Goal: Task Accomplishment & Management: Use online tool/utility

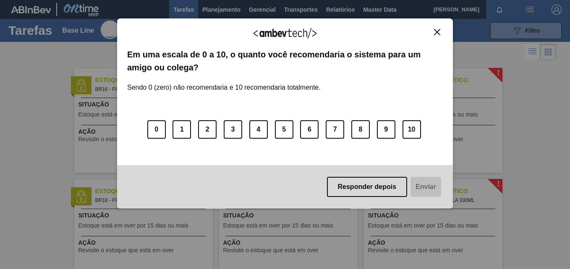
click at [437, 34] on img "Close" at bounding box center [437, 32] width 6 height 6
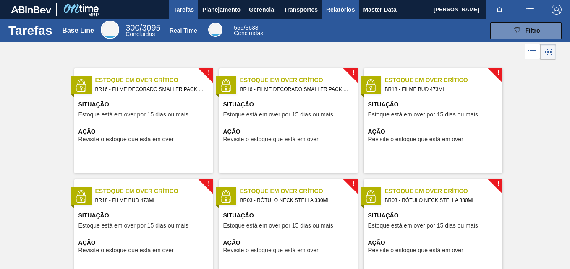
click at [336, 10] on span "Relatórios" at bounding box center [340, 10] width 29 height 10
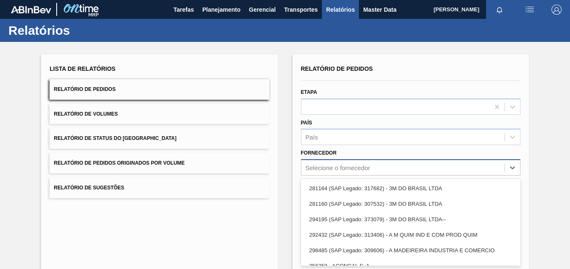
click at [338, 166] on div "option 281164 (SAP Legado: 317682) - 3M DO BRASIL LTDA focused, 1 of 101. 101 r…" at bounding box center [410, 167] width 219 height 16
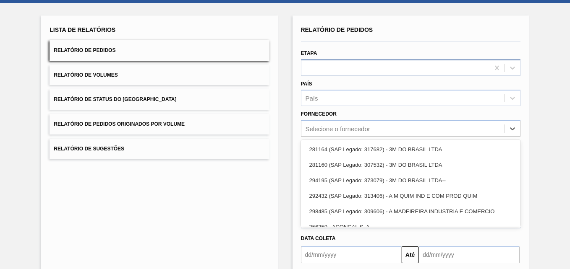
paste input "321816"
type input "321816"
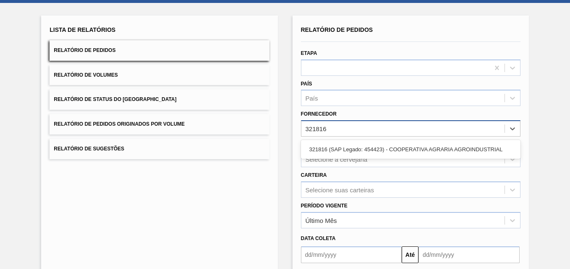
click at [347, 146] on div "321816 (SAP Legado: 454423) - COOPERATIVA AGRARIA AGROINDUSTRIAL" at bounding box center [410, 150] width 219 height 16
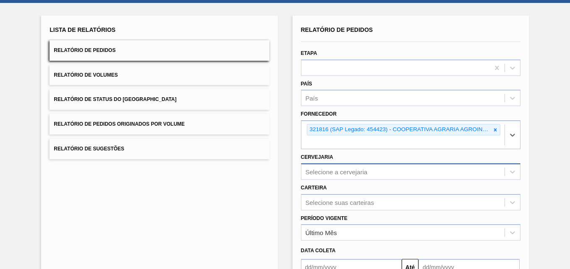
click at [332, 173] on div "Selecione a cervejaria" at bounding box center [410, 172] width 219 height 16
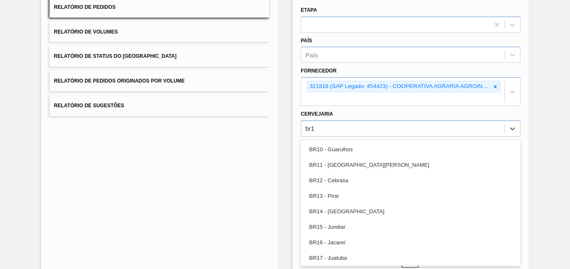
type input "br13"
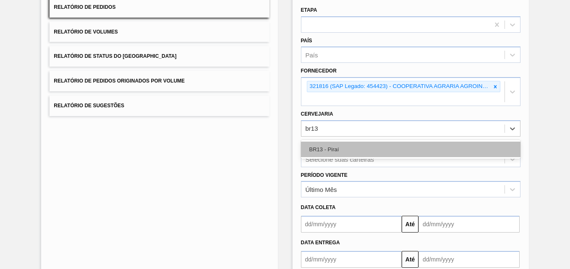
click at [335, 143] on div "BR13 - Piraí" at bounding box center [410, 150] width 219 height 16
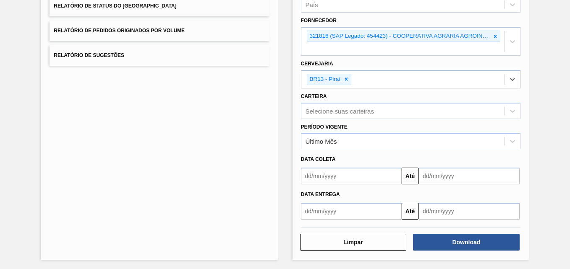
scroll to position [134, 0]
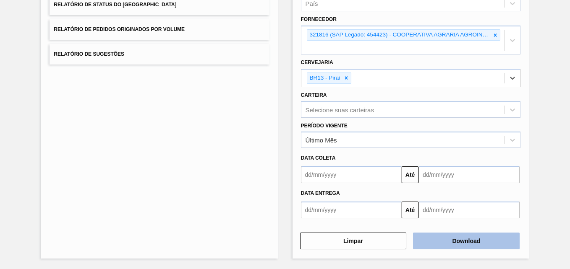
click at [447, 239] on button "Download" at bounding box center [466, 241] width 107 height 17
